Goal: Information Seeking & Learning: Learn about a topic

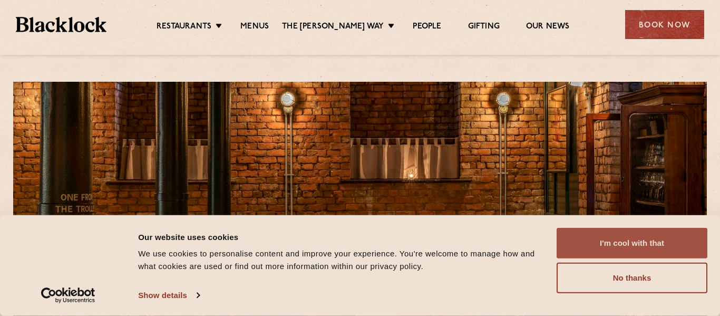
click at [630, 246] on button "I'm cool with that" at bounding box center [632, 243] width 151 height 31
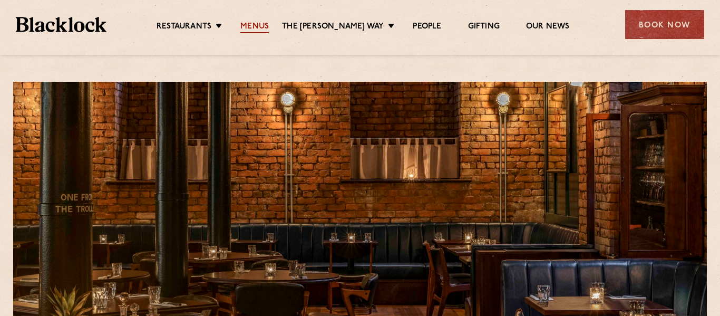
click at [265, 25] on link "Menus" at bounding box center [254, 28] width 28 height 12
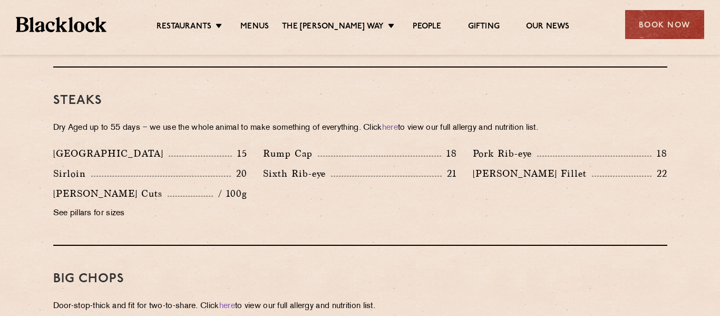
scroll to position [965, 0]
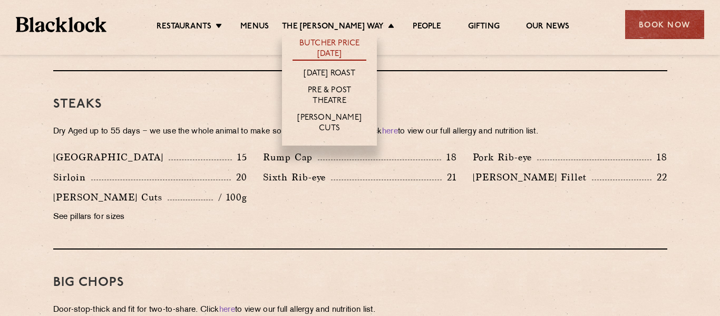
click at [341, 43] on link "Butcher Price [DATE]" at bounding box center [330, 49] width 74 height 22
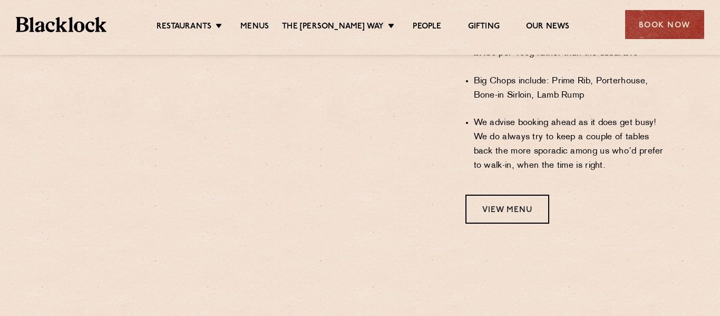
scroll to position [897, 0]
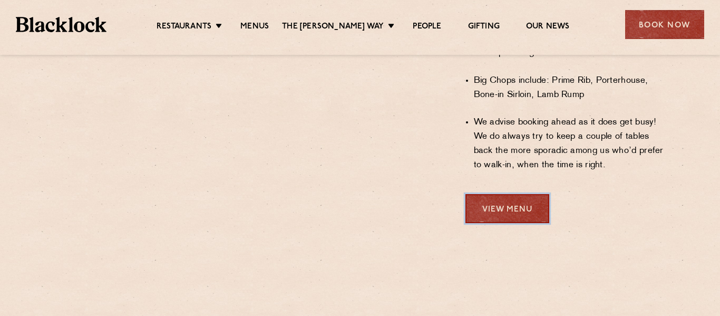
click at [507, 194] on link "View Menu" at bounding box center [508, 208] width 84 height 29
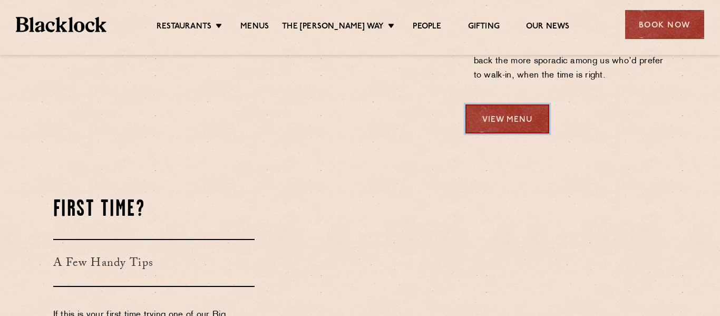
scroll to position [988, 0]
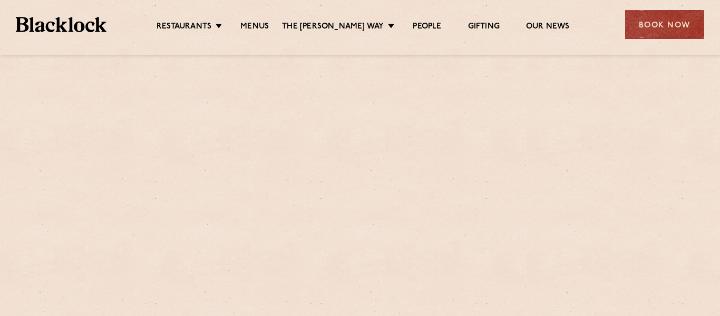
scroll to position [988, 0]
